Goal: Transaction & Acquisition: Purchase product/service

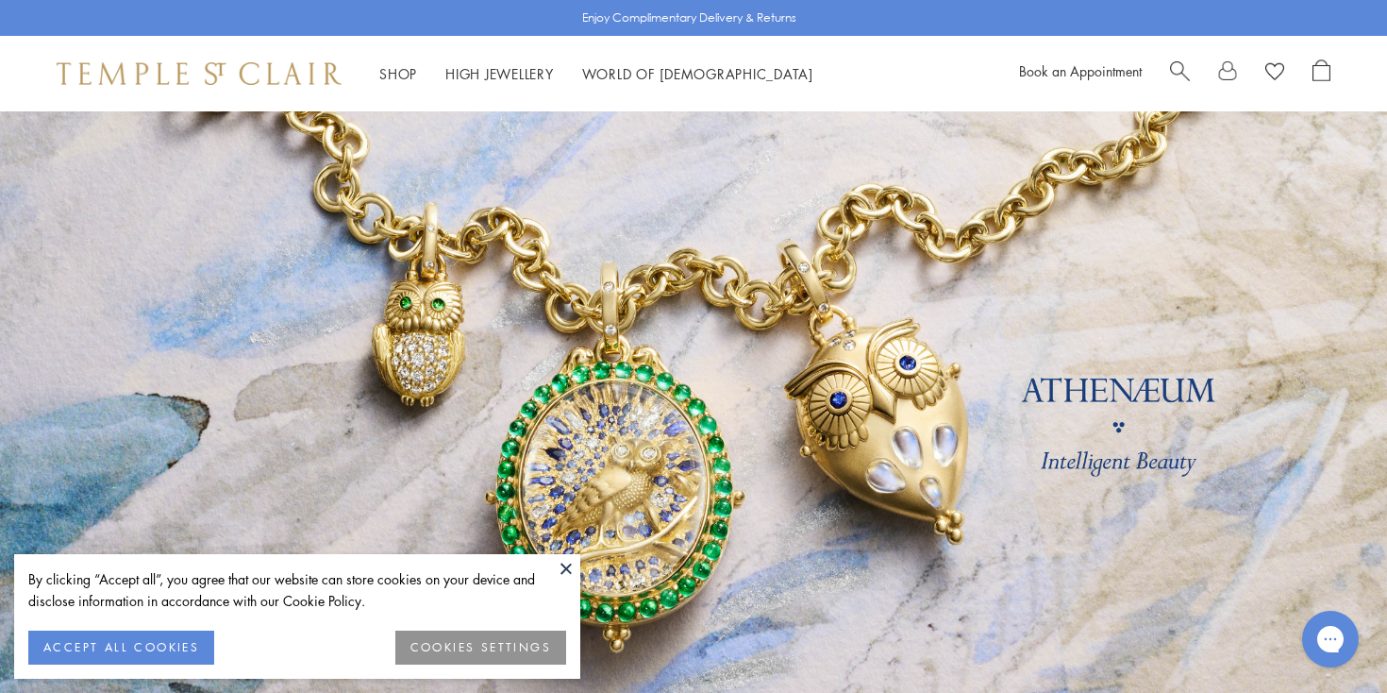
scroll to position [69, 0]
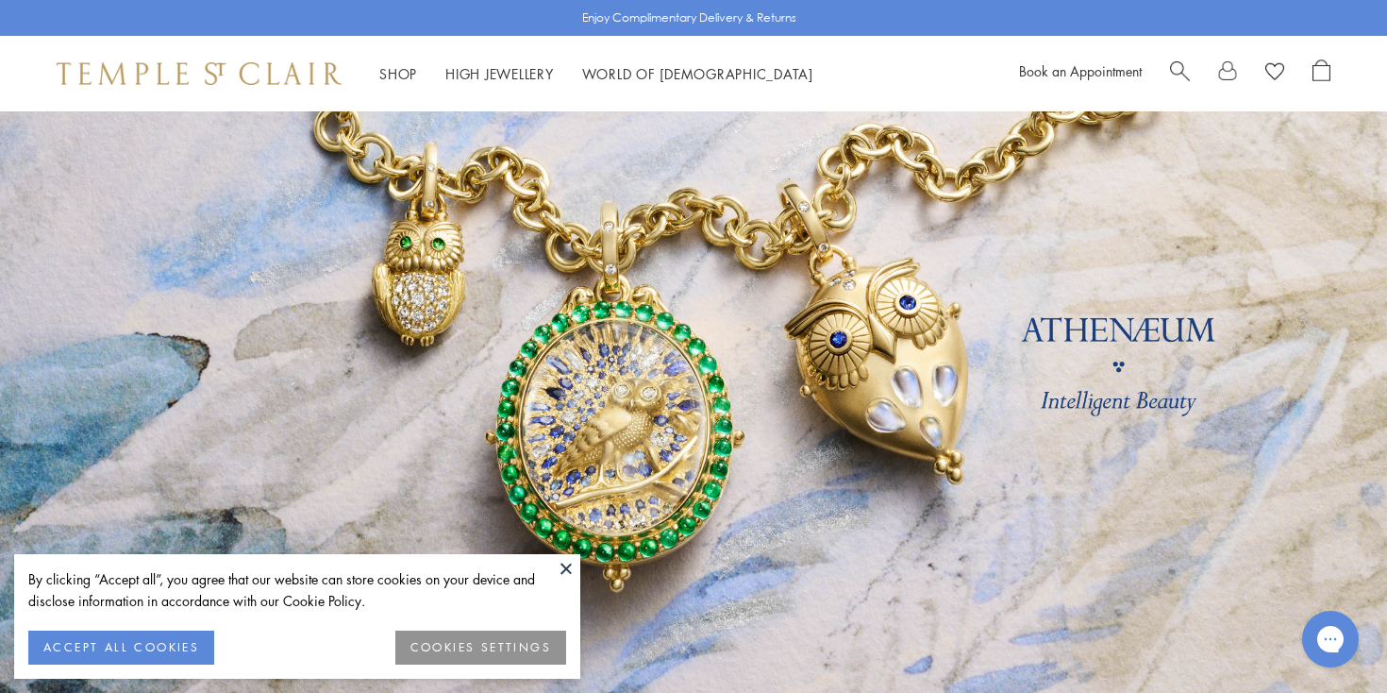
click at [563, 565] on button at bounding box center [566, 568] width 28 height 28
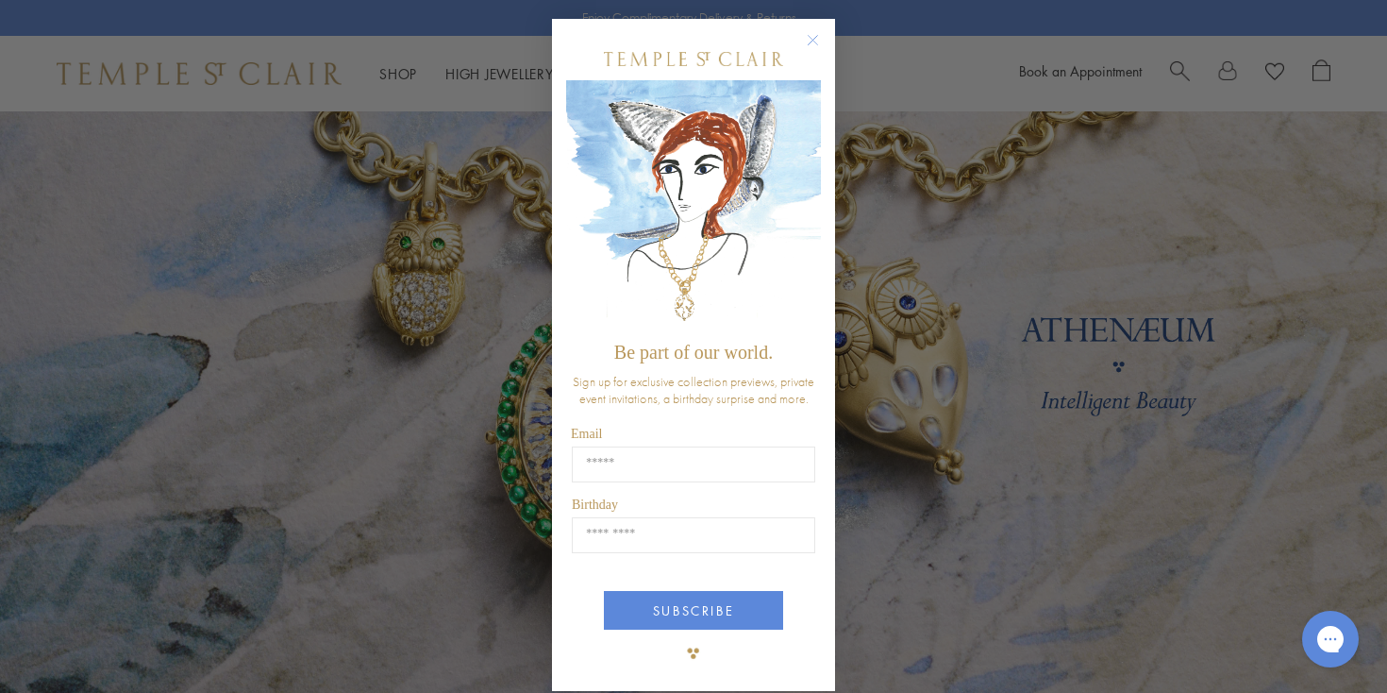
click at [811, 32] on circle "Close dialog" at bounding box center [813, 40] width 23 height 23
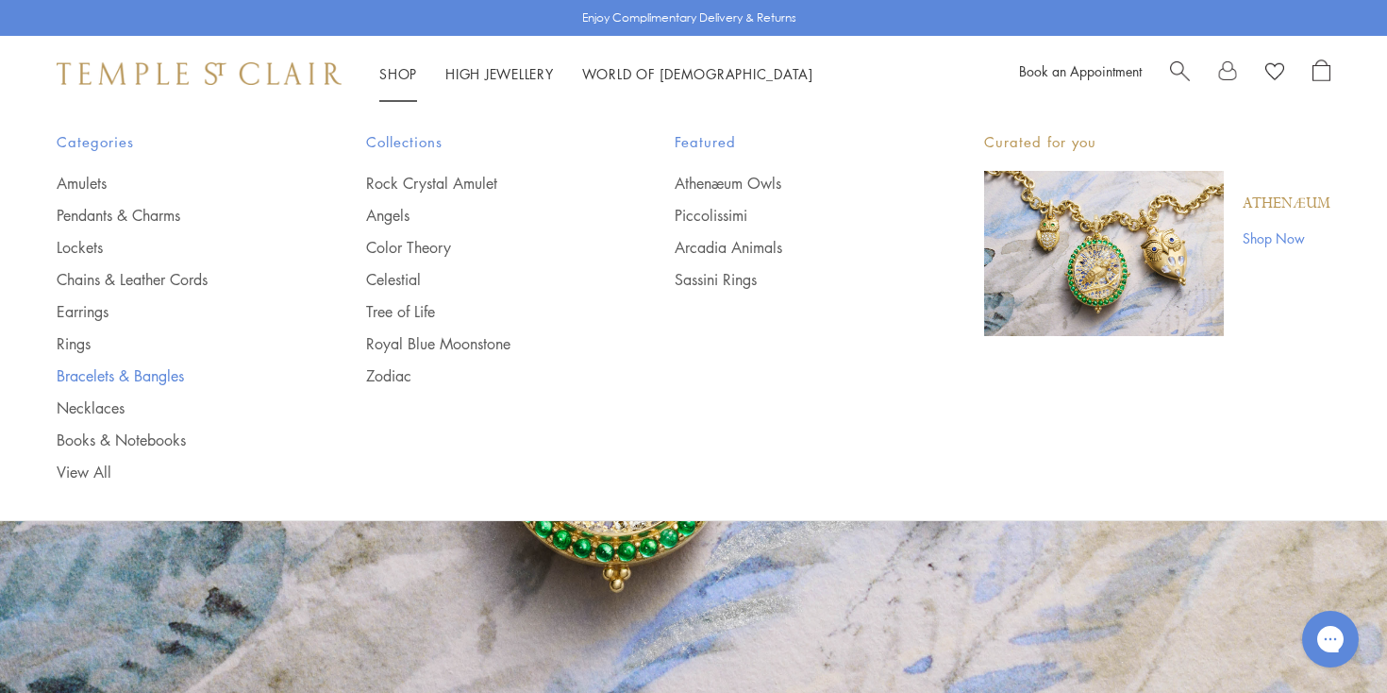
click at [87, 377] on link "Bracelets & Bangles" at bounding box center [174, 375] width 234 height 21
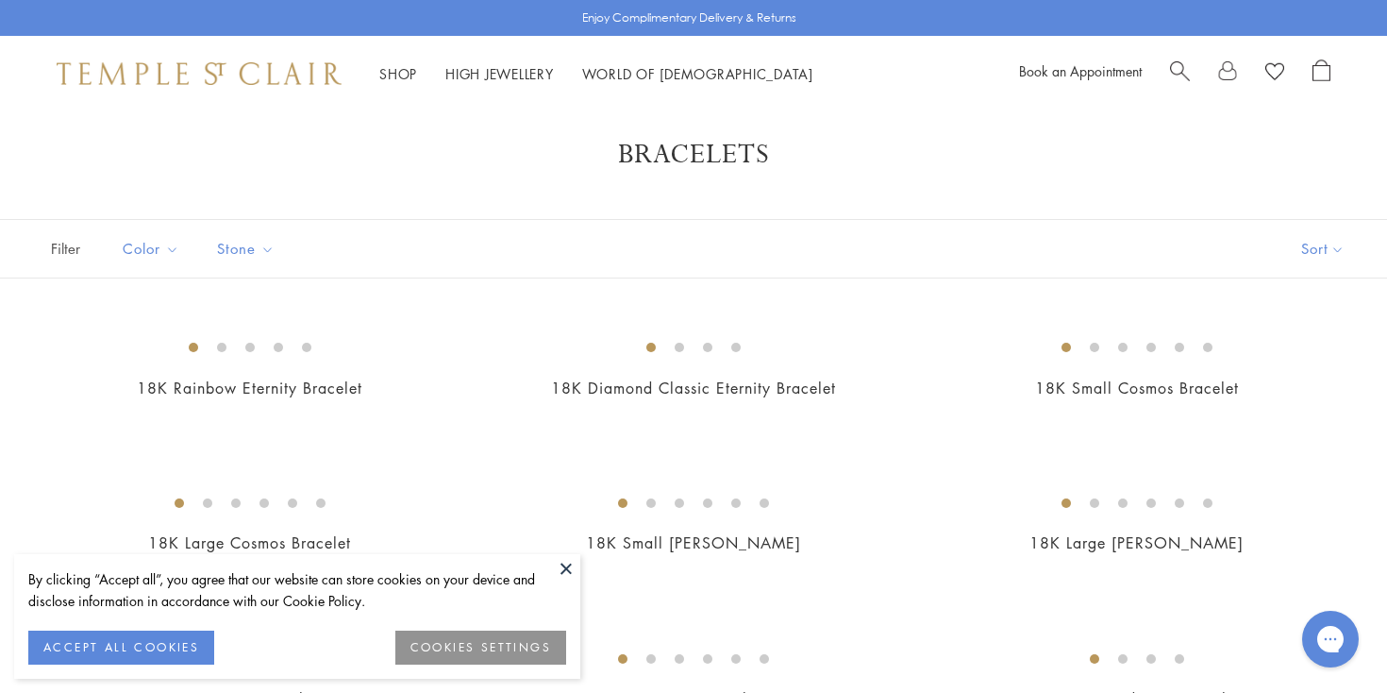
scroll to position [23, 0]
click at [563, 563] on button at bounding box center [566, 568] width 28 height 28
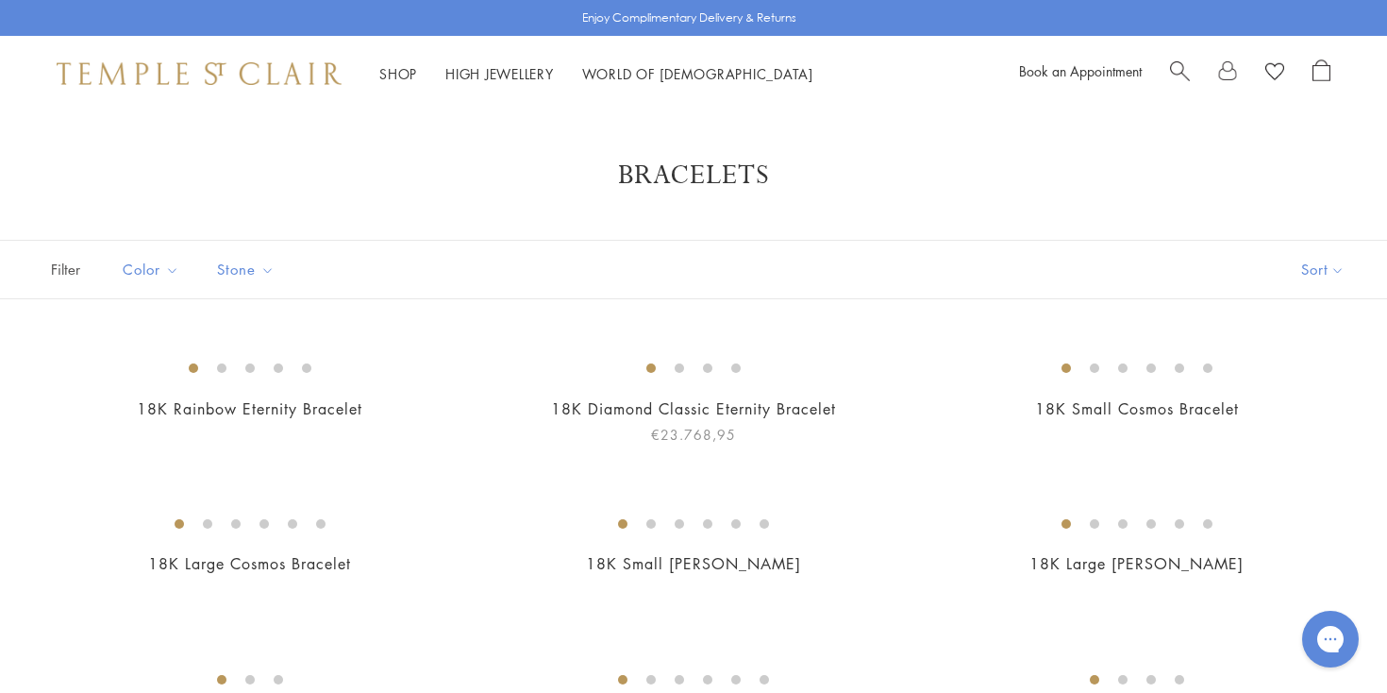
scroll to position [0, 0]
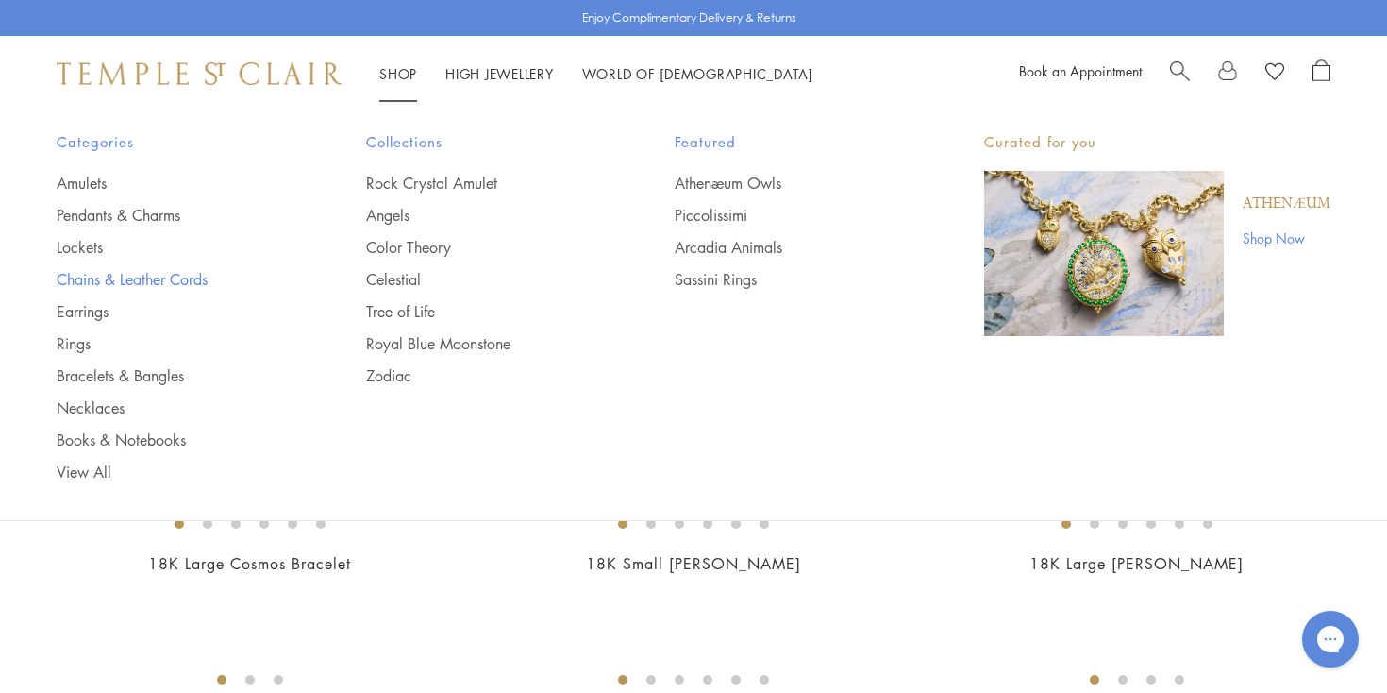
click at [127, 278] on link "Chains & Leather Cords" at bounding box center [174, 279] width 234 height 21
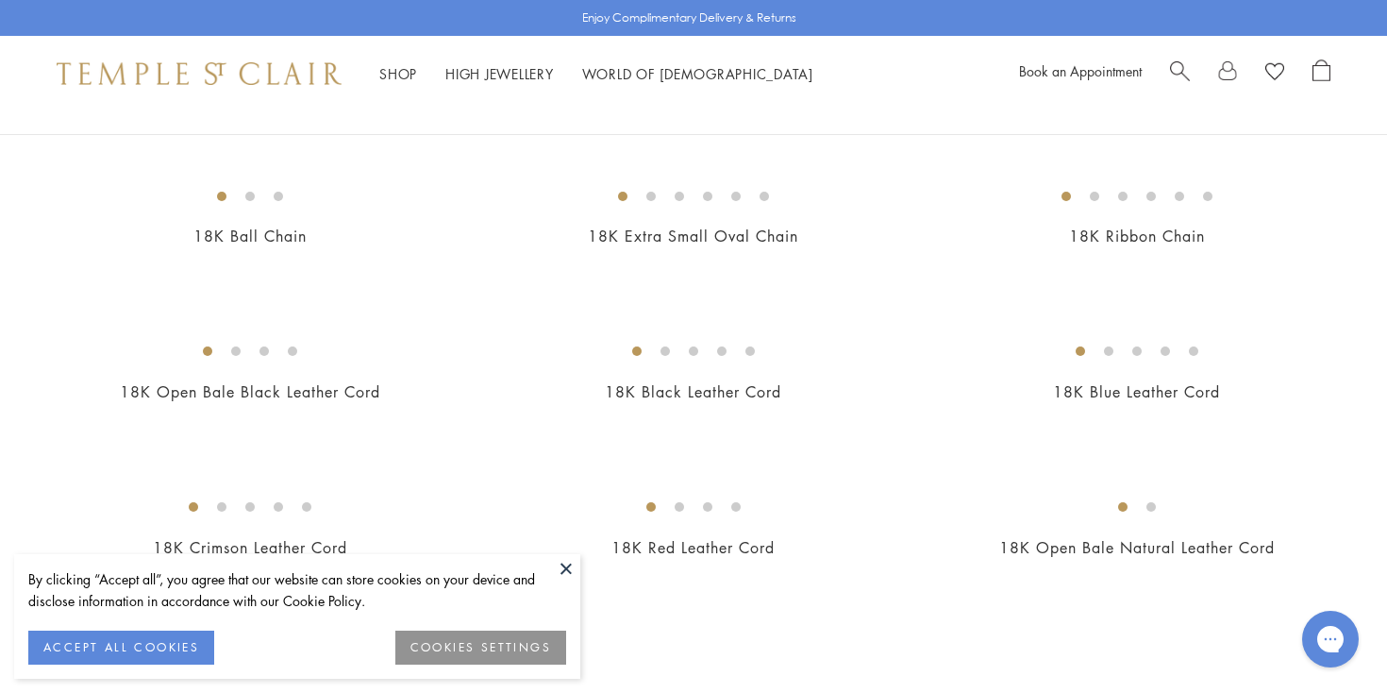
scroll to position [797, 0]
click at [0, 0] on img at bounding box center [0, 0] width 0 height 0
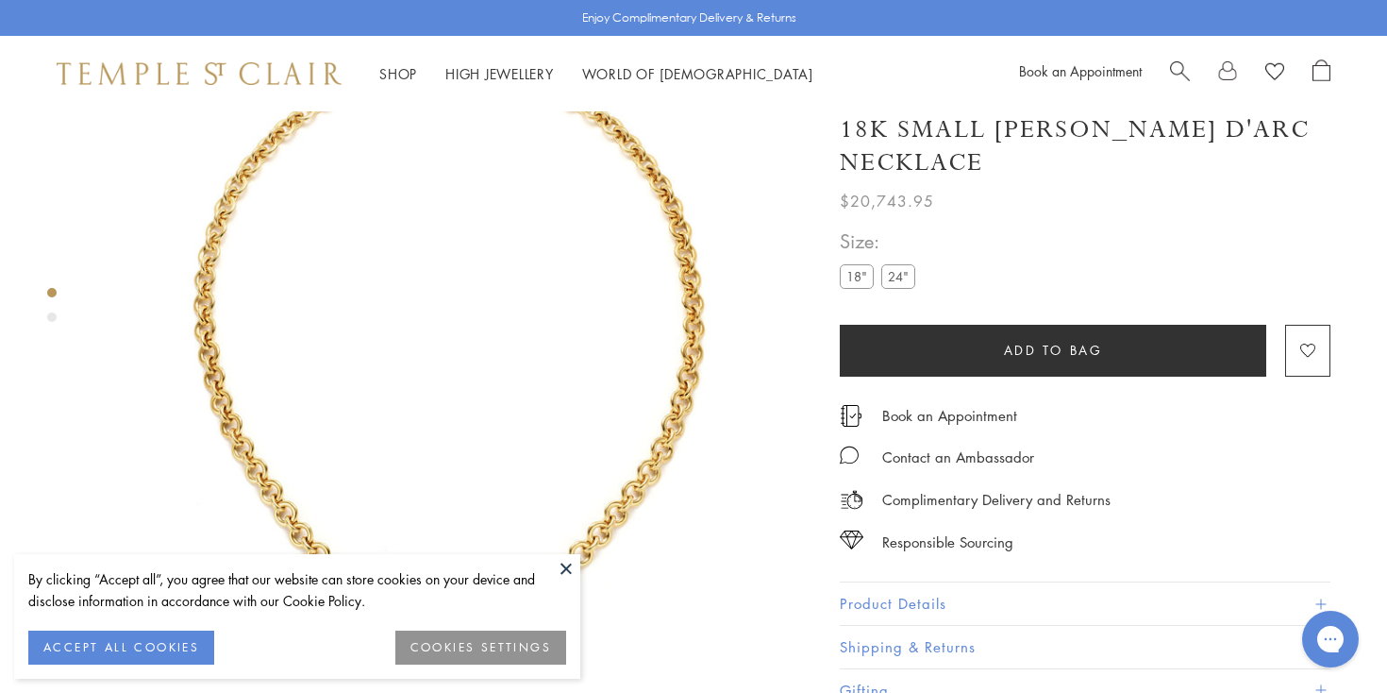
click at [903, 265] on label "24"" at bounding box center [899, 277] width 34 height 24
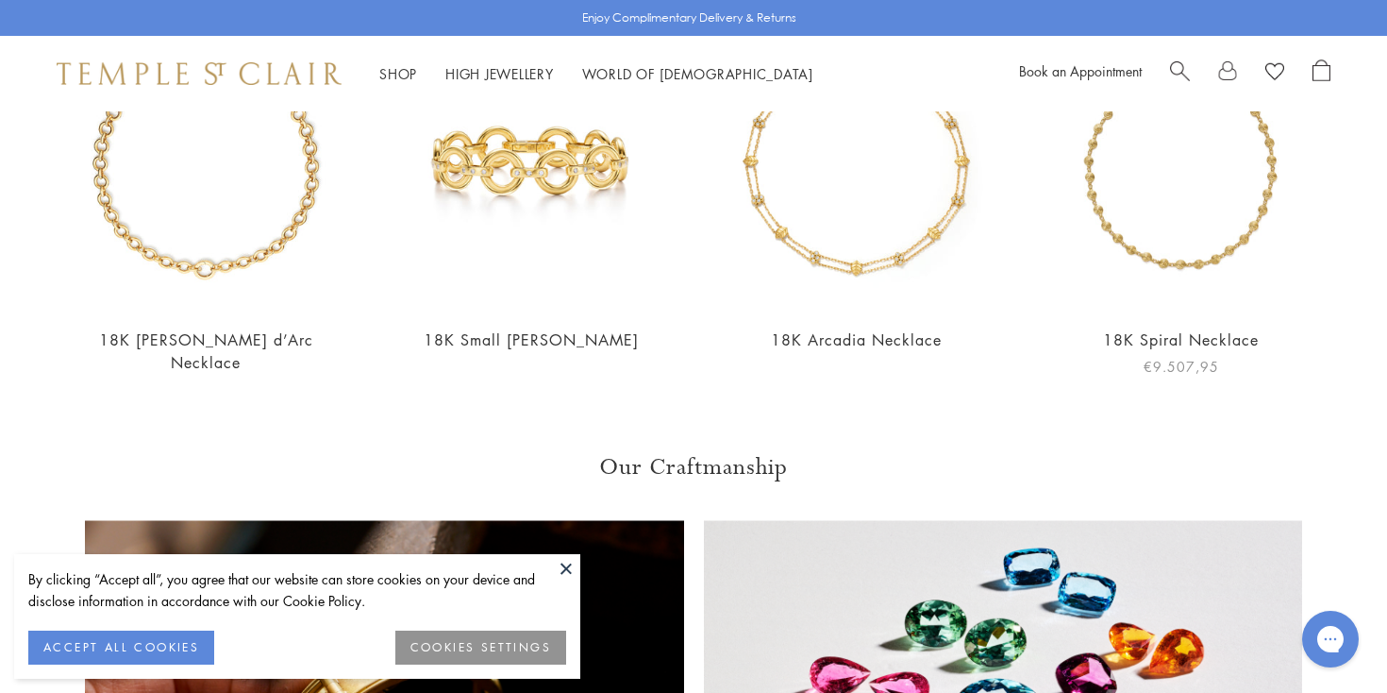
scroll to position [955, 0]
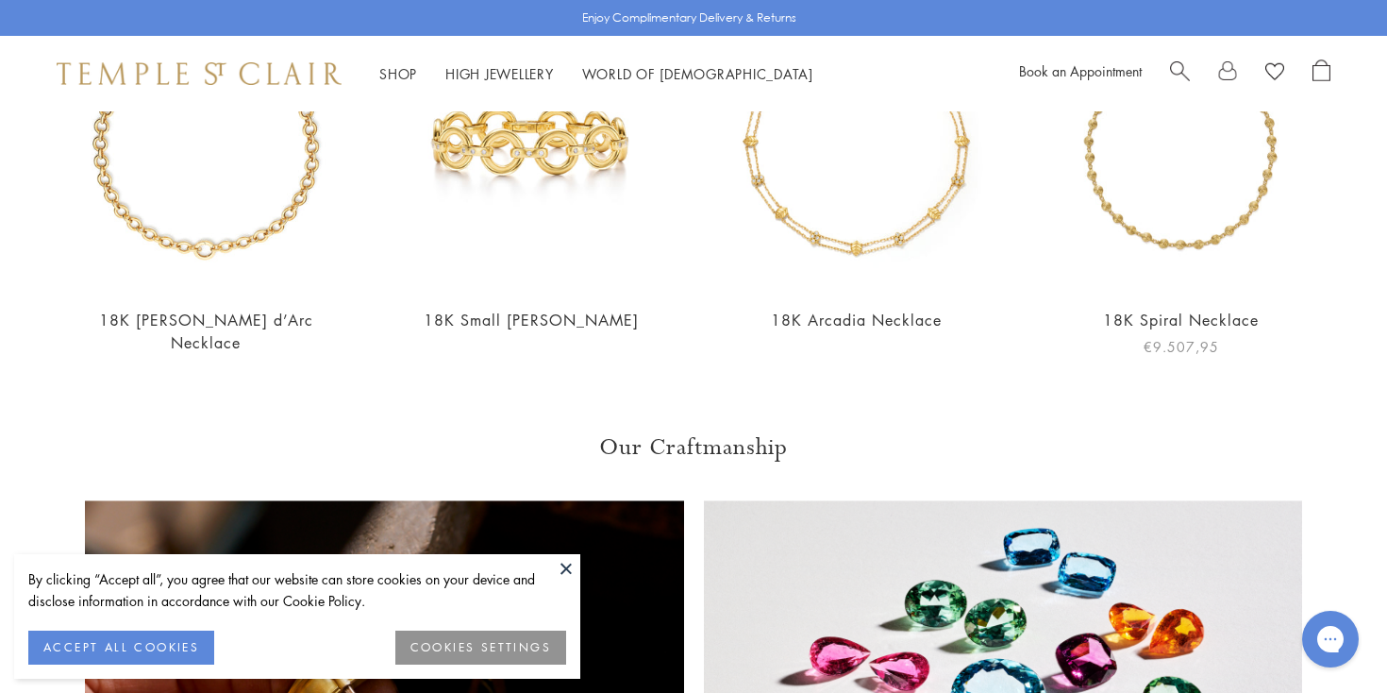
click at [1181, 240] on img at bounding box center [1182, 148] width 288 height 288
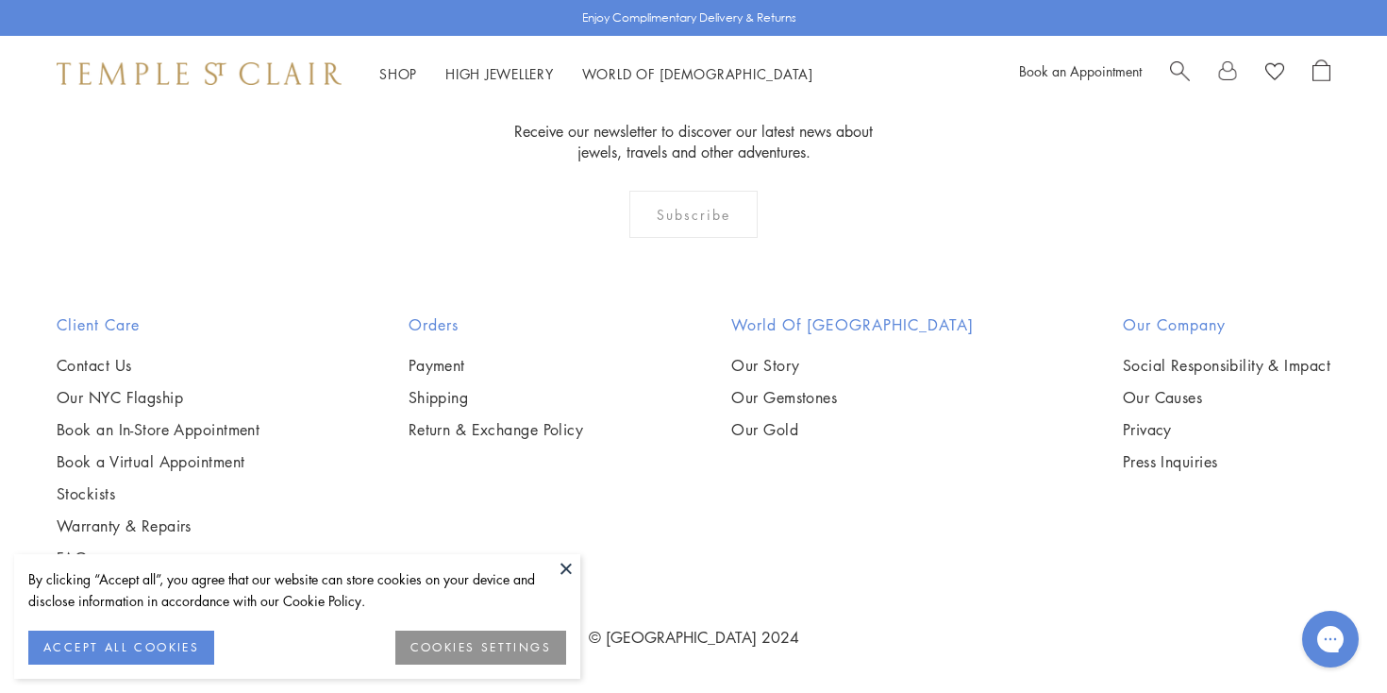
scroll to position [2033, 0]
click at [563, 567] on button at bounding box center [566, 568] width 28 height 28
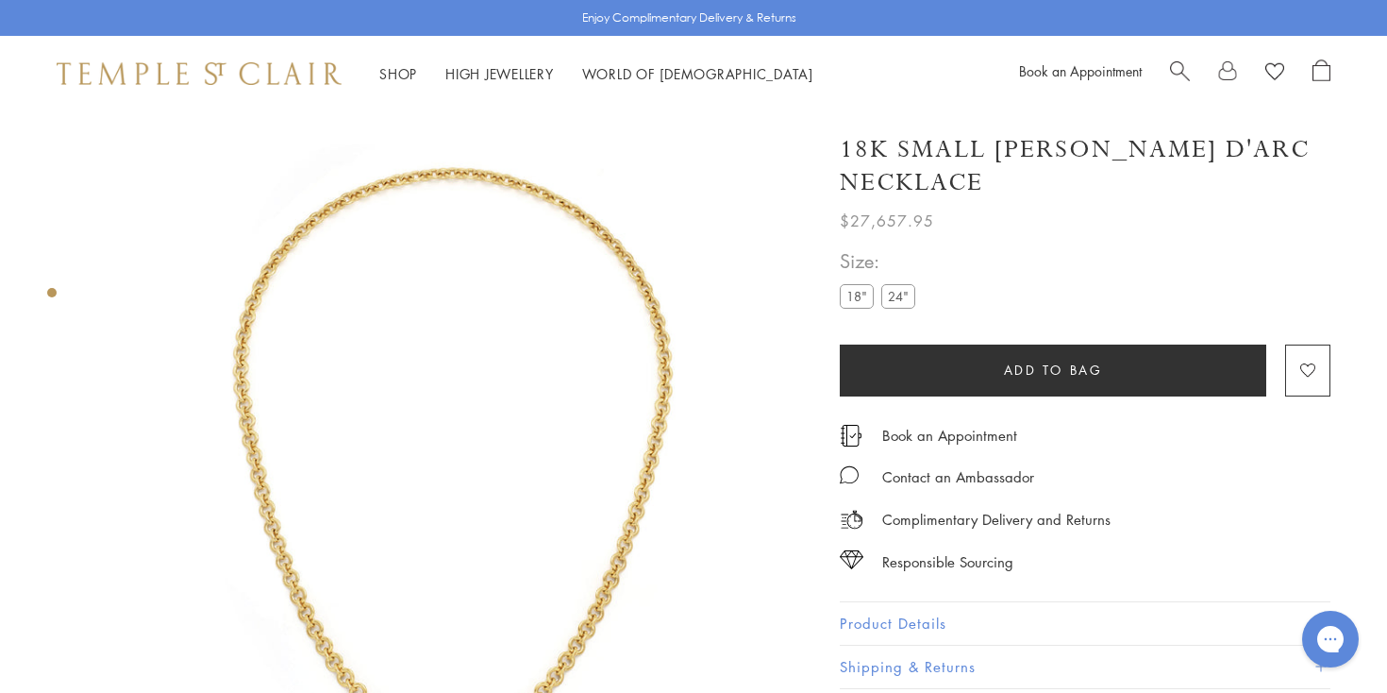
scroll to position [0, 0]
